Goal: Task Accomplishment & Management: Use online tool/utility

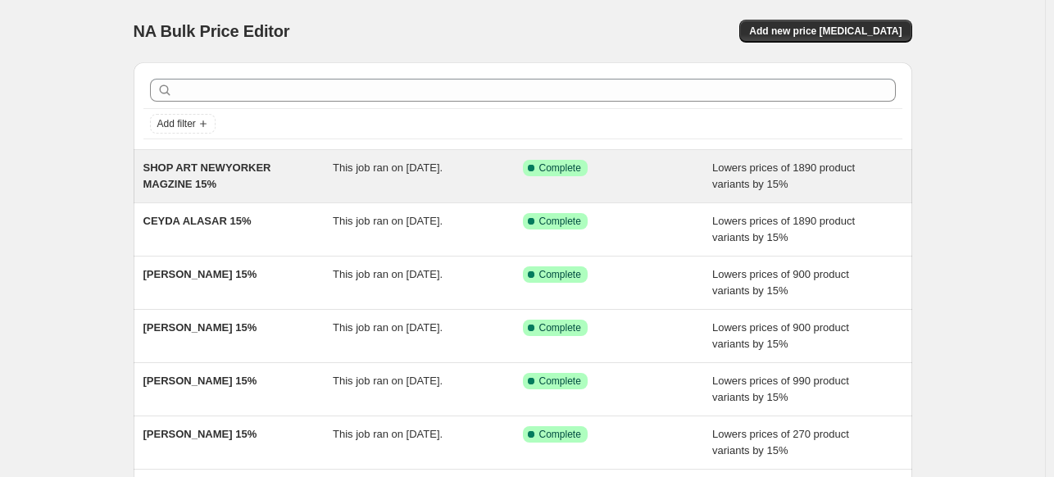
click at [349, 179] on div "This job ran on [DATE]." at bounding box center [428, 176] width 190 height 33
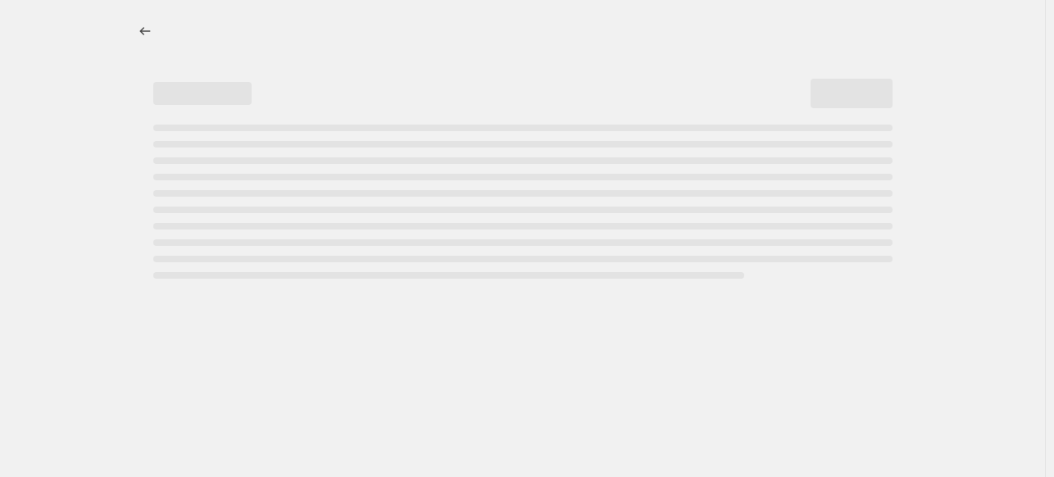
select select "percentage"
select select "collection"
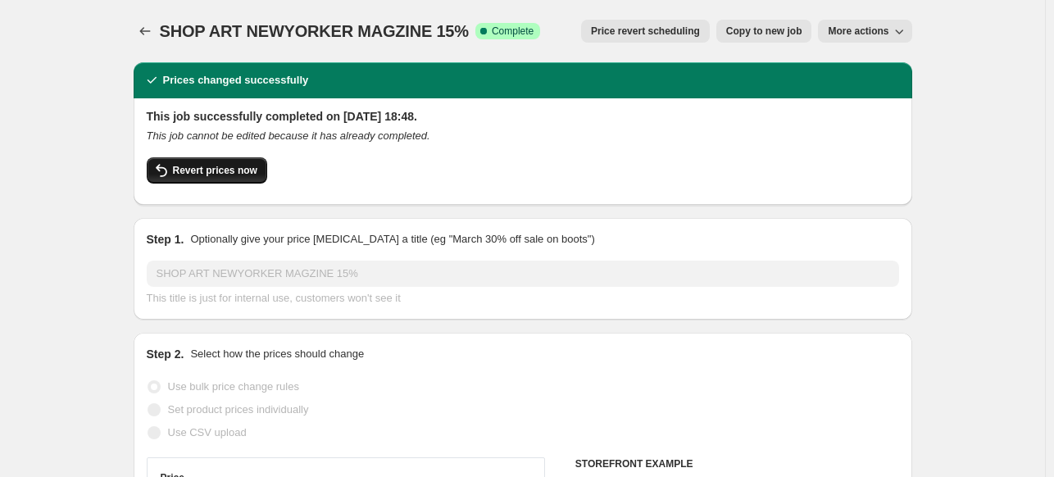
click at [180, 166] on span "Revert prices now" at bounding box center [215, 170] width 84 height 13
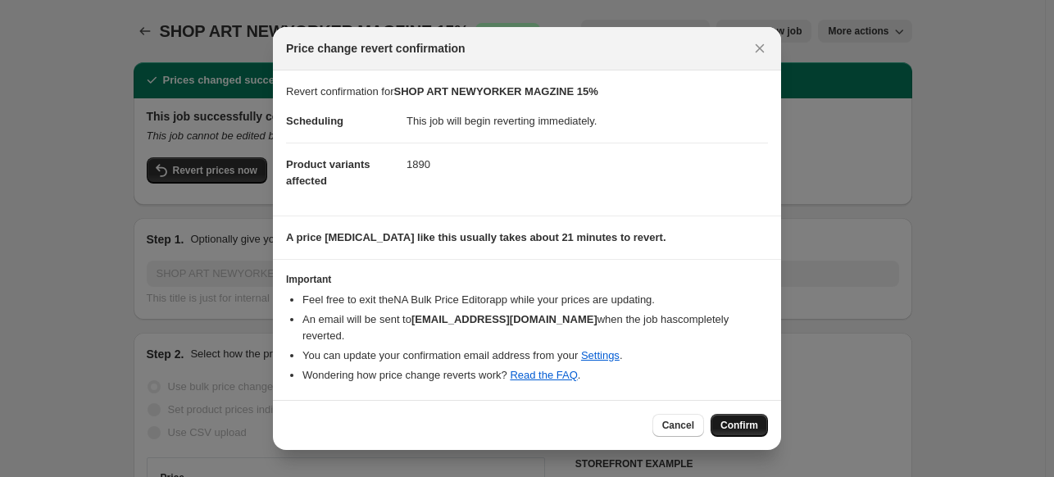
click at [756, 419] on span "Confirm" at bounding box center [739, 425] width 38 height 13
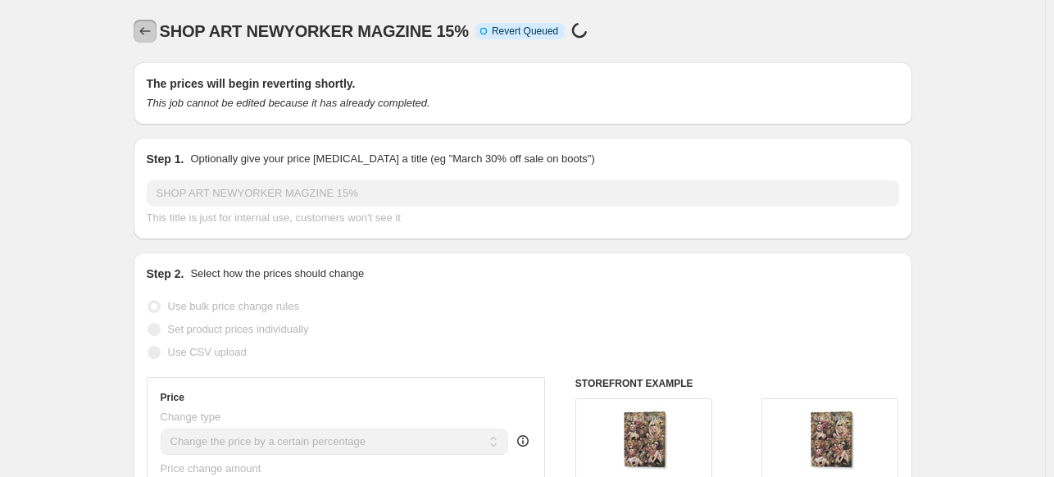
click at [149, 31] on icon "Price change jobs" at bounding box center [145, 31] width 16 height 16
